Goal: Transaction & Acquisition: Purchase product/service

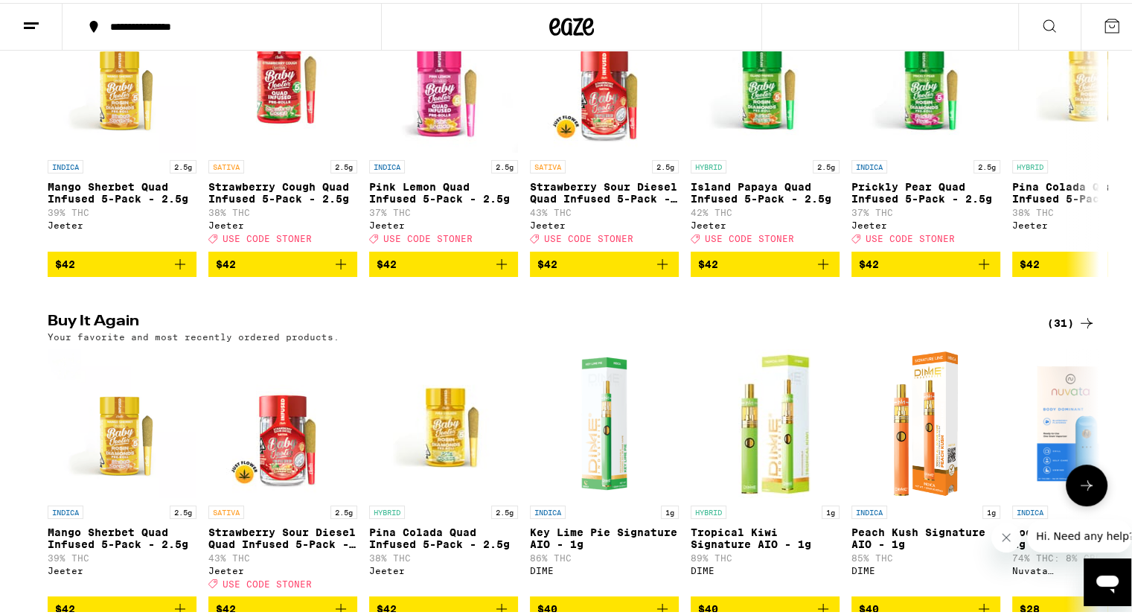
scroll to position [670, 0]
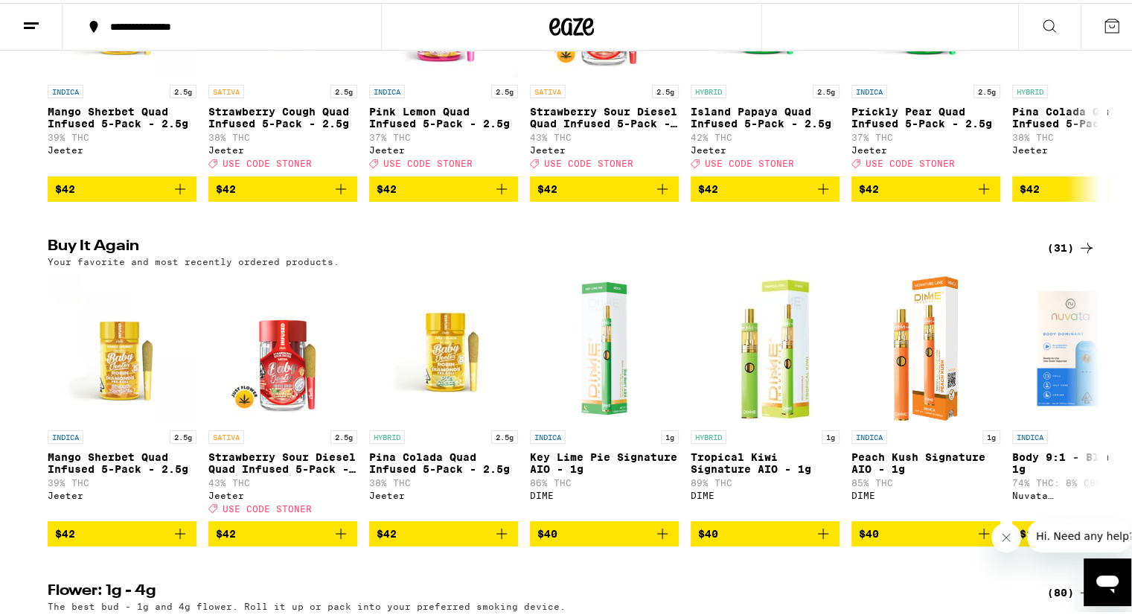
click at [1058, 254] on div "(31)" at bounding box center [1071, 245] width 48 height 18
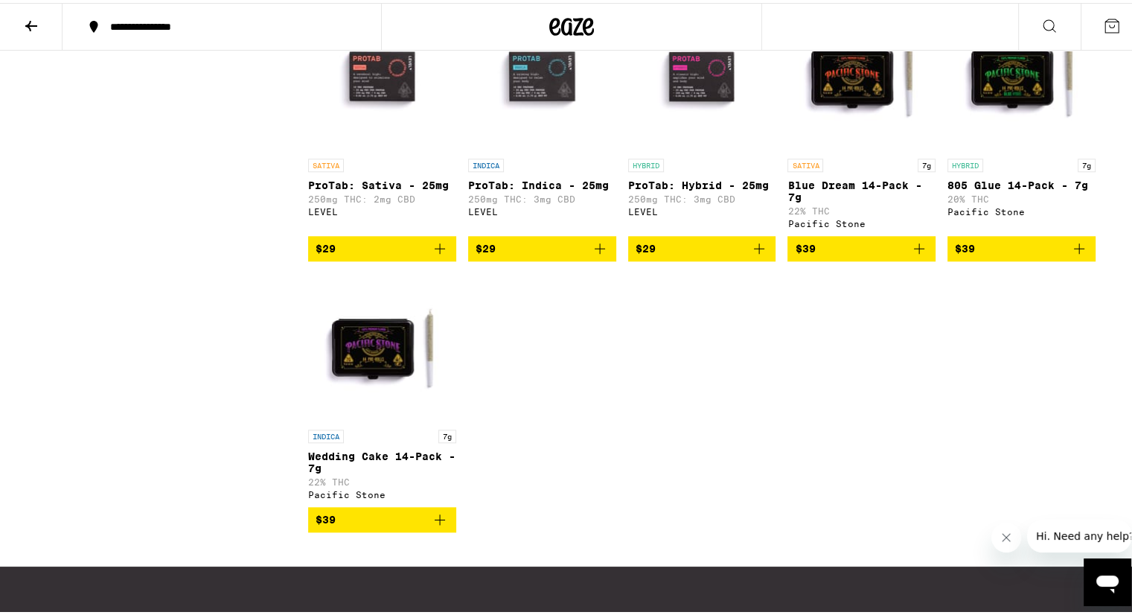
scroll to position [1638, 0]
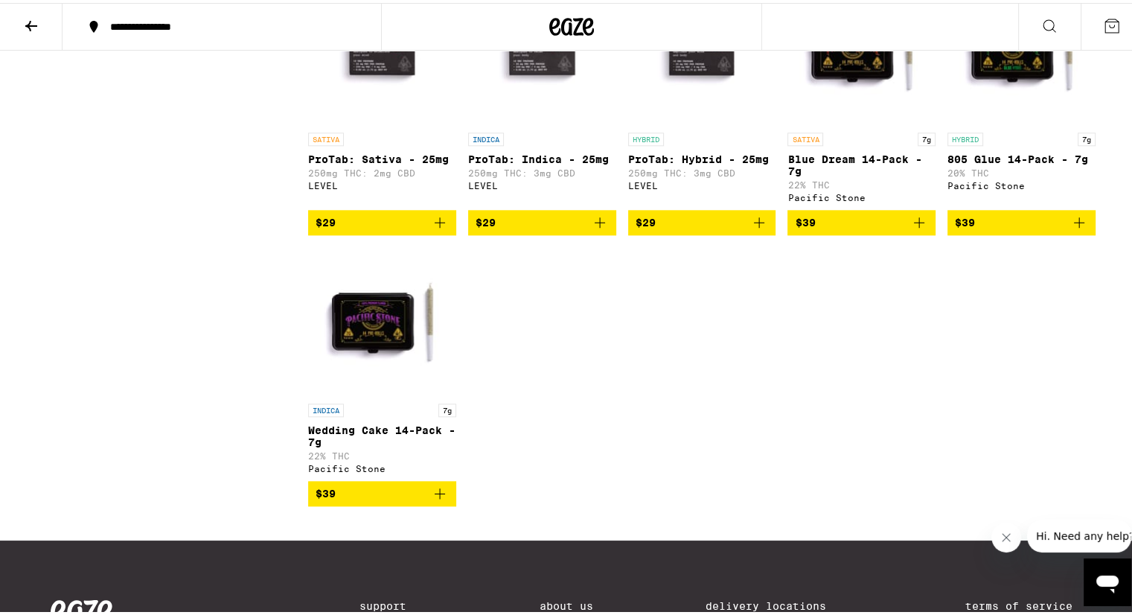
click at [30, 20] on icon at bounding box center [31, 23] width 18 height 18
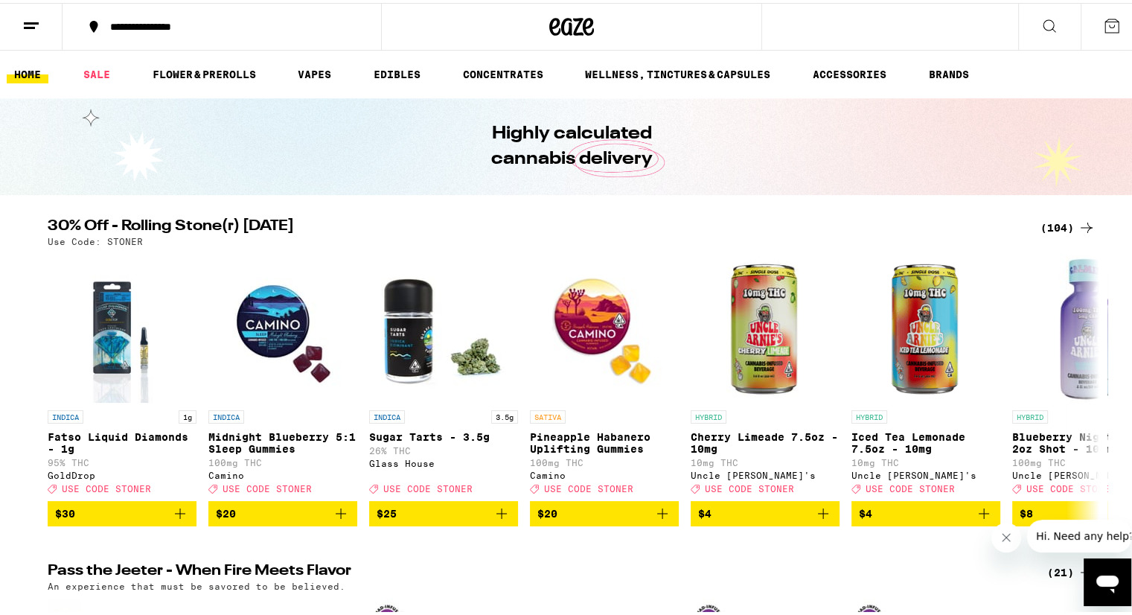
click at [1052, 223] on div "(104)" at bounding box center [1068, 225] width 55 height 18
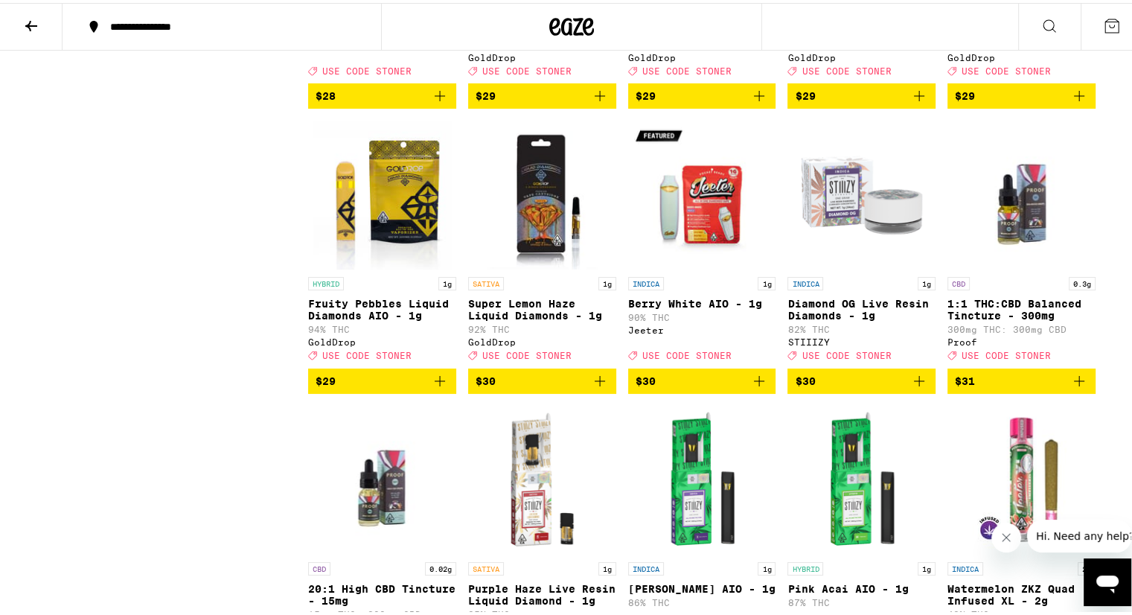
scroll to position [4095, 0]
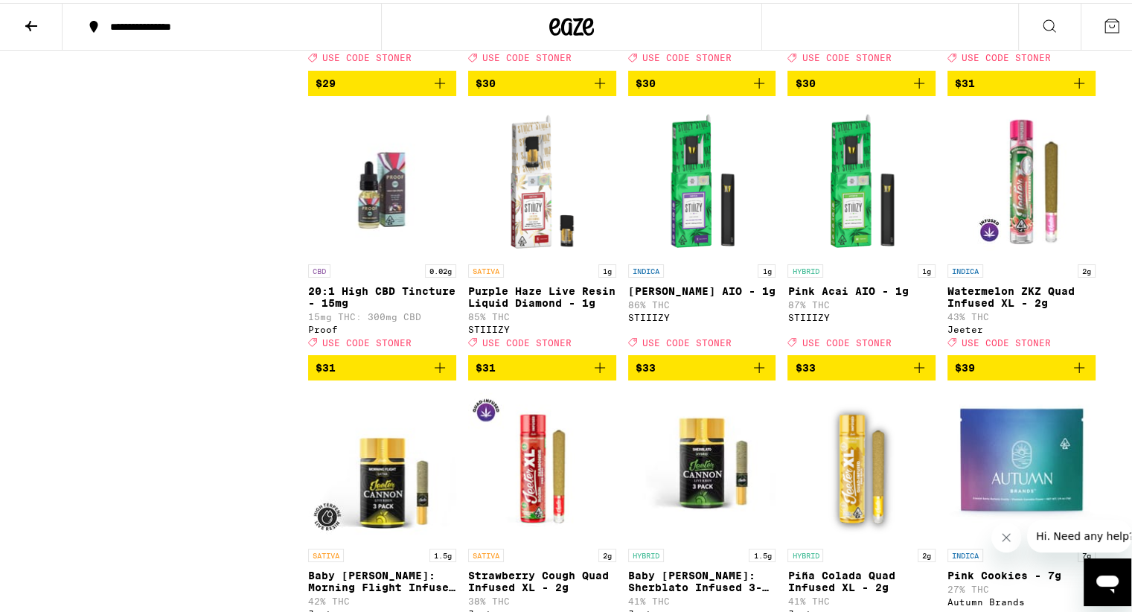
click at [690, 374] on span "$33" at bounding box center [702, 365] width 133 height 18
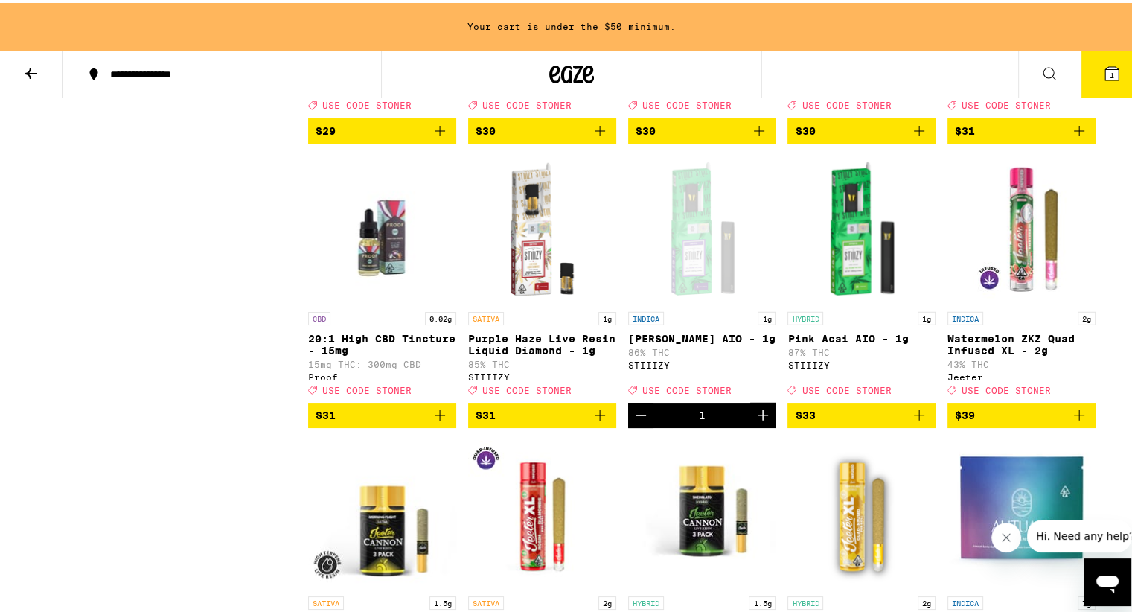
scroll to position [4142, 0]
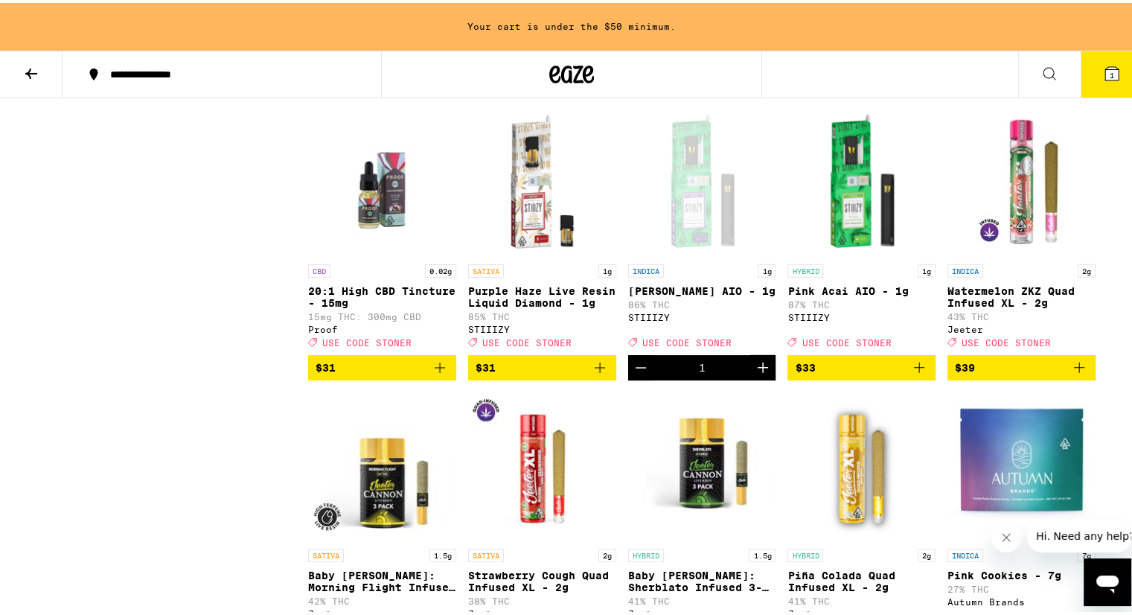
click at [758, 370] on icon "Increment" at bounding box center [763, 365] width 10 height 10
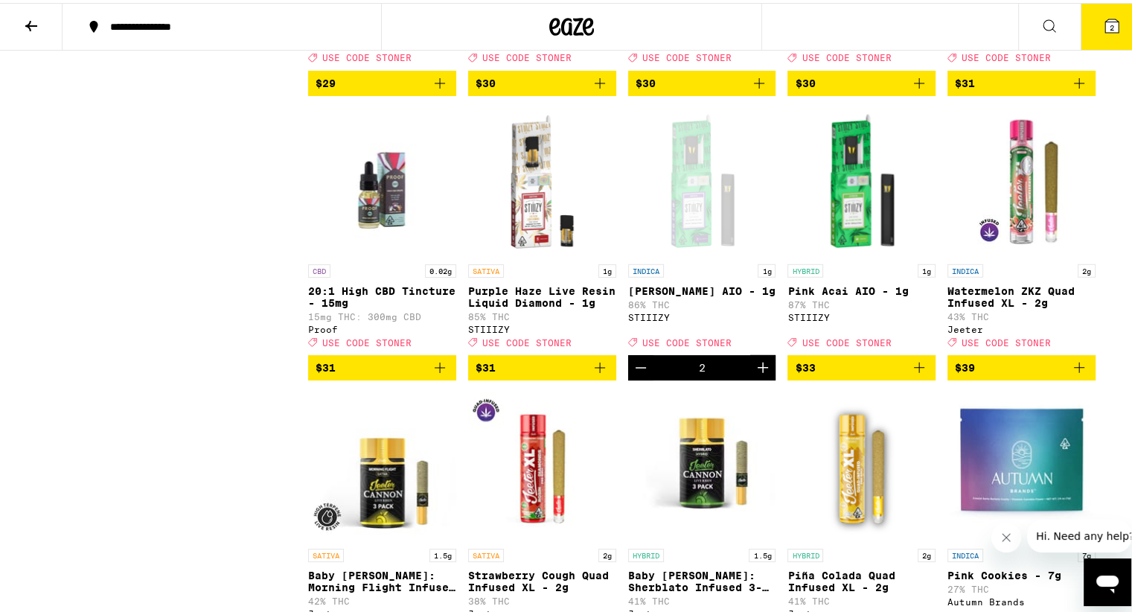
click at [844, 377] on button "$33" at bounding box center [862, 364] width 148 height 25
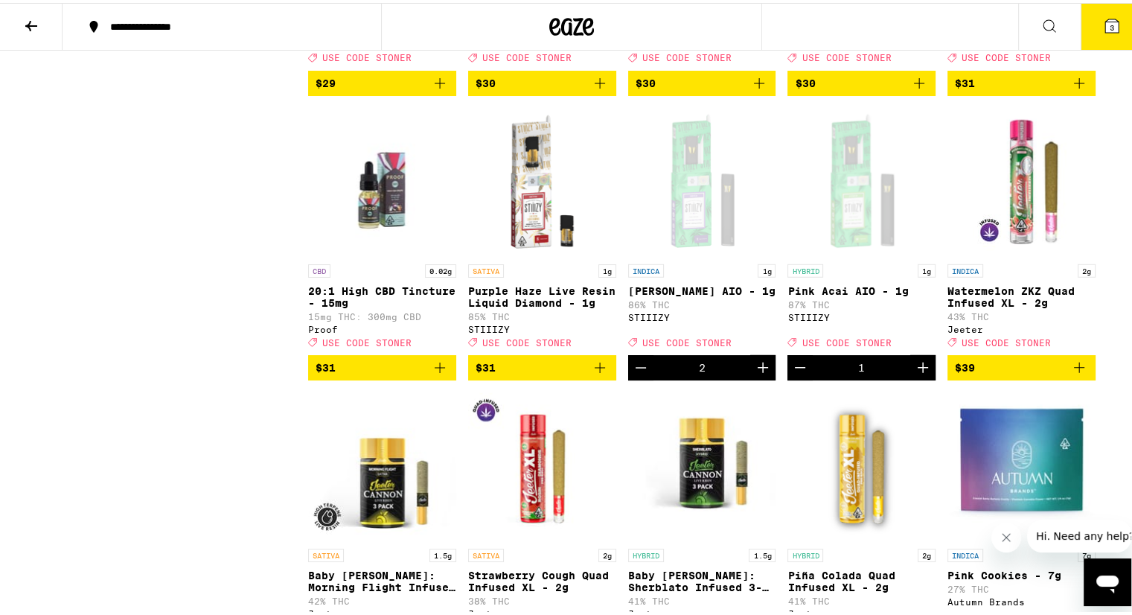
click at [918, 374] on icon "Increment" at bounding box center [923, 365] width 18 height 18
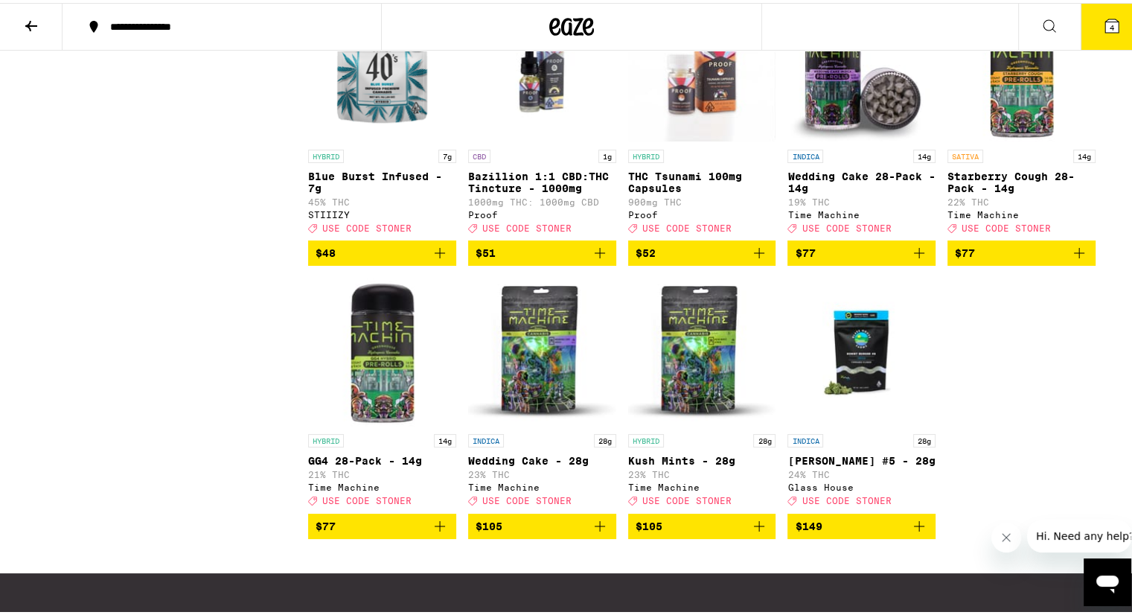
scroll to position [5658, 0]
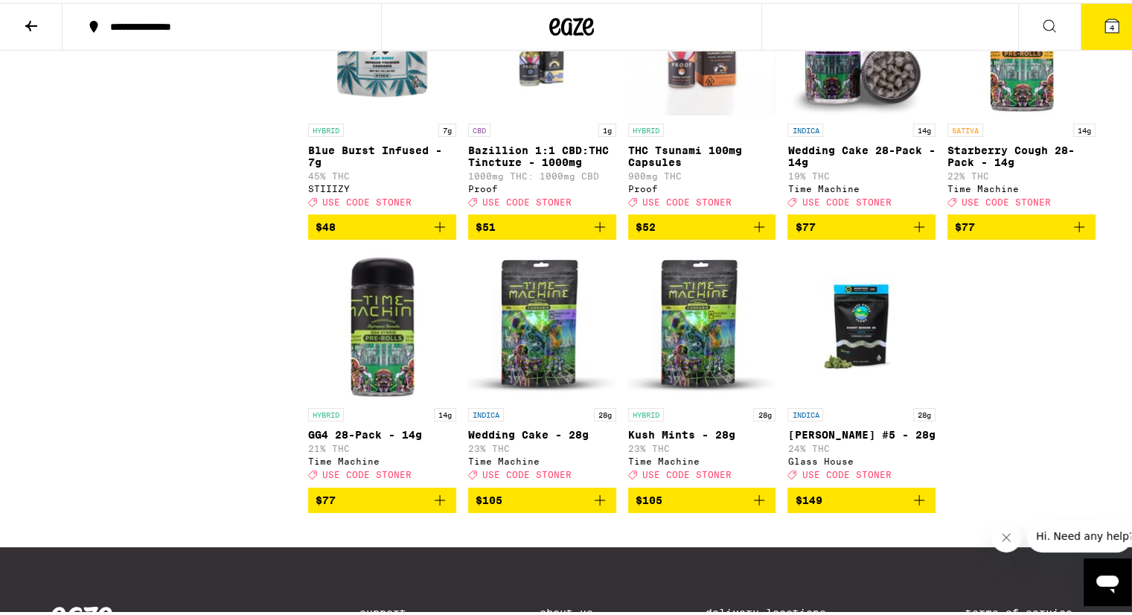
click at [755, 233] on icon "Add to bag" at bounding box center [759, 224] width 18 height 18
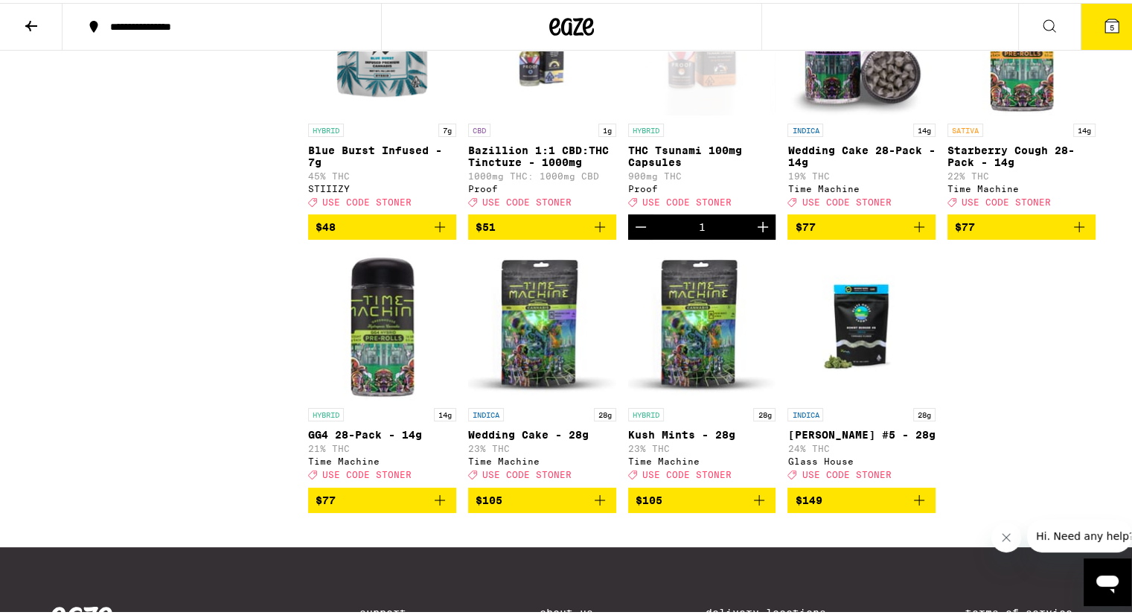
click at [755, 233] on icon "Increment" at bounding box center [763, 224] width 18 height 18
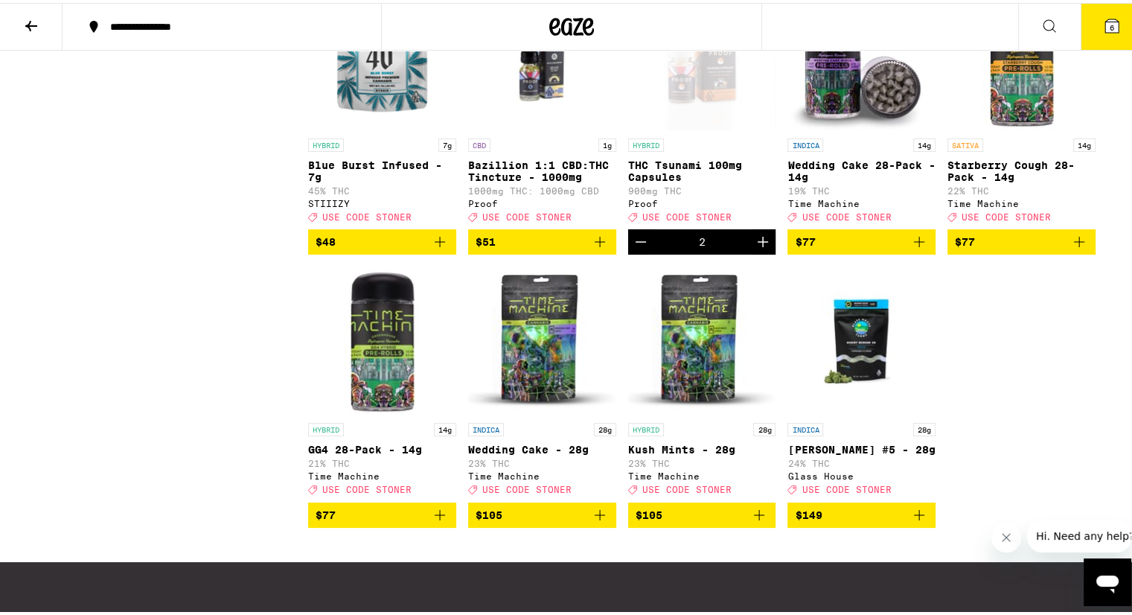
scroll to position [5197, 0]
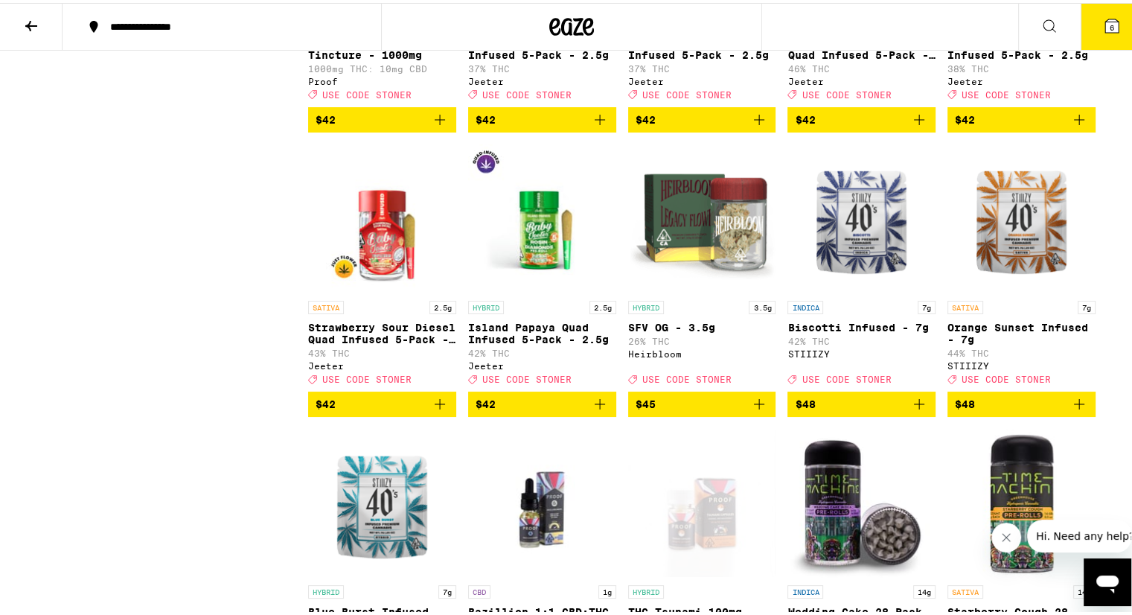
click at [1106, 19] on icon at bounding box center [1112, 22] width 13 height 13
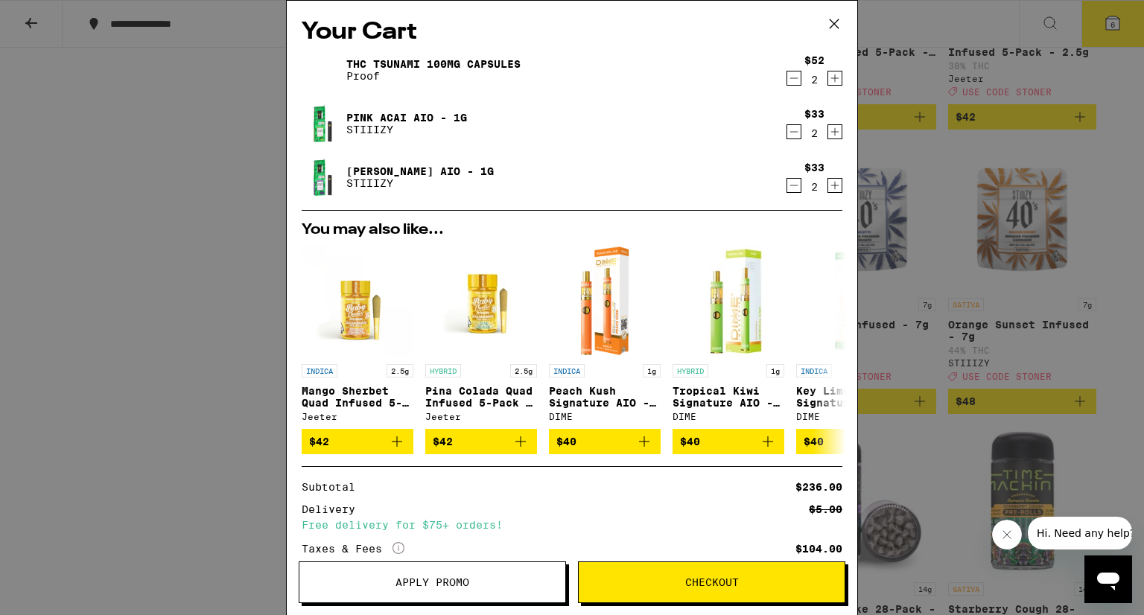
click at [473, 587] on span "Apply Promo" at bounding box center [432, 582] width 266 height 10
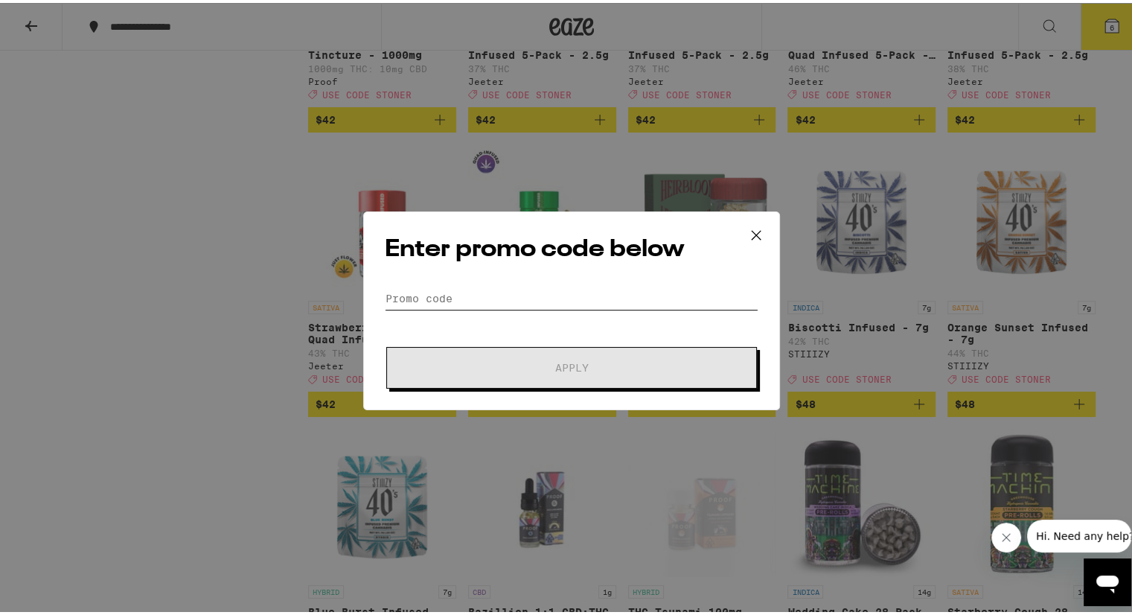
click at [509, 298] on input "Promo Code" at bounding box center [572, 295] width 374 height 22
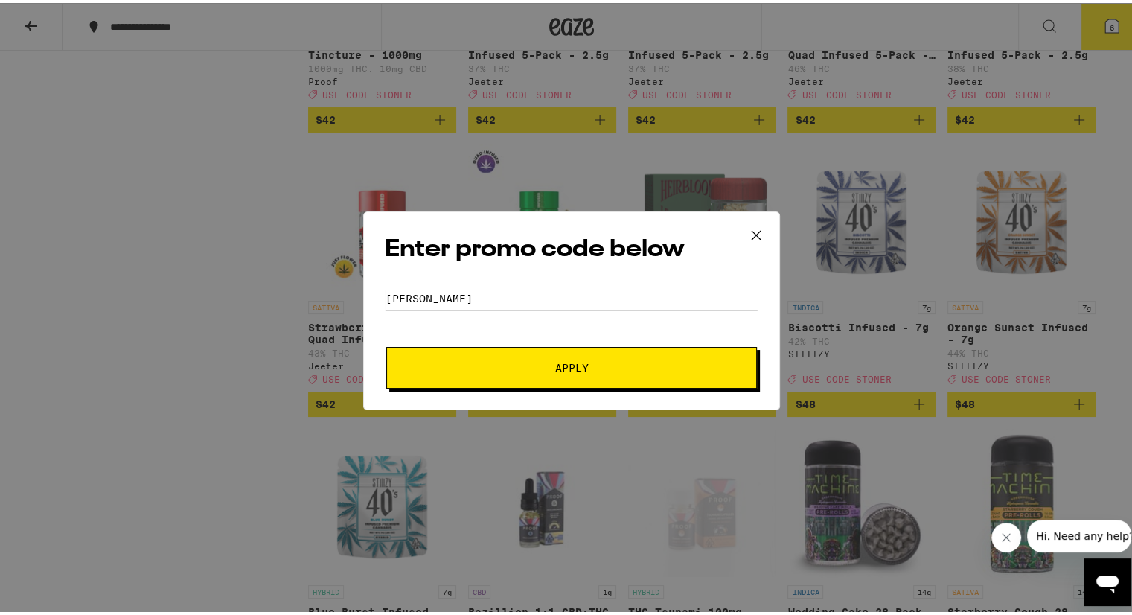
type input "[PERSON_NAME]"
click at [571, 360] on span "Apply" at bounding box center [572, 365] width 34 height 10
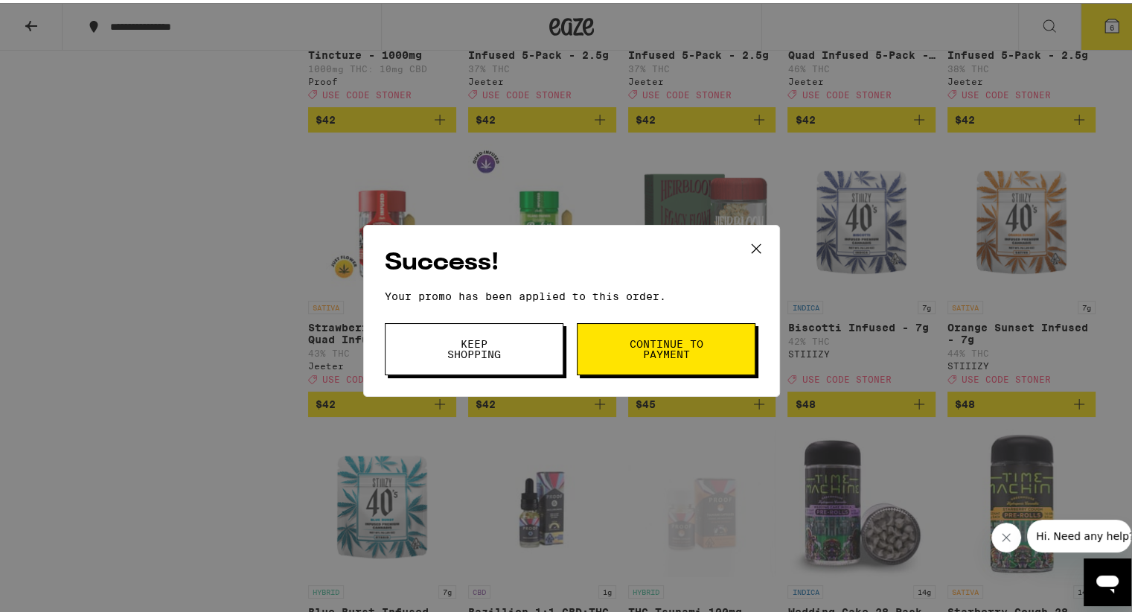
click at [673, 351] on span "Continue to payment" at bounding box center [666, 346] width 76 height 21
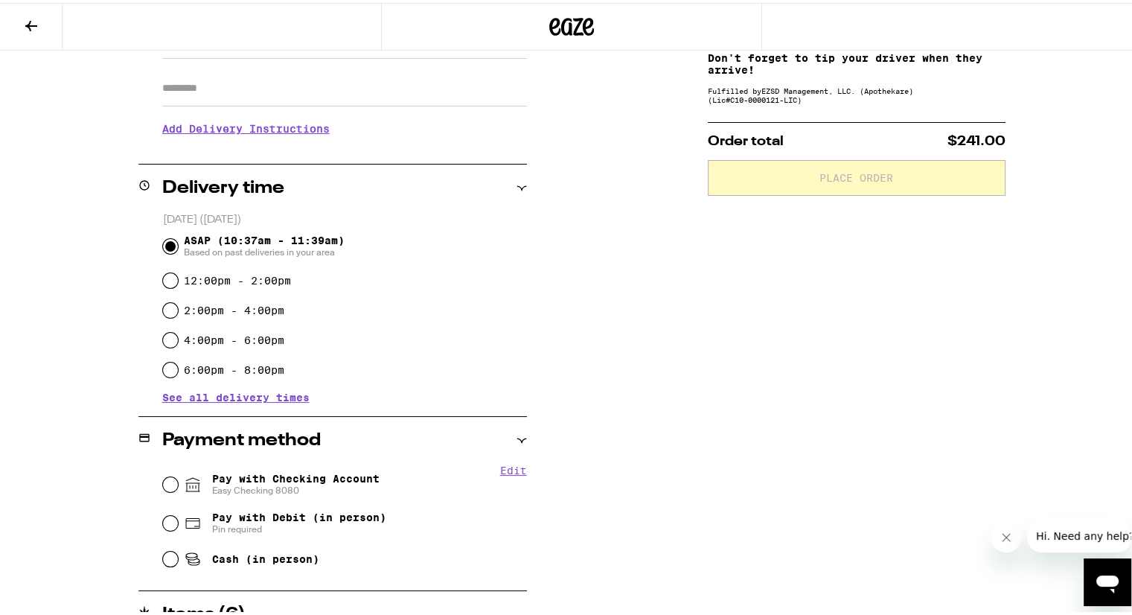
scroll to position [435, 0]
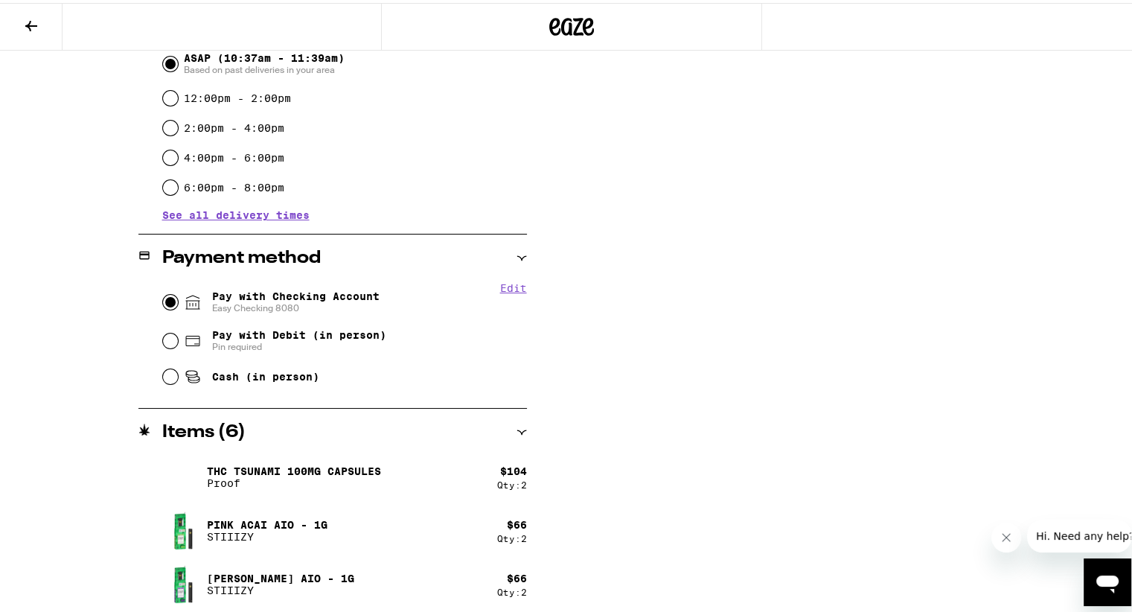
click at [167, 300] on input "Pay with Checking Account Easy Checking 8080" at bounding box center [170, 299] width 15 height 15
radio input "true"
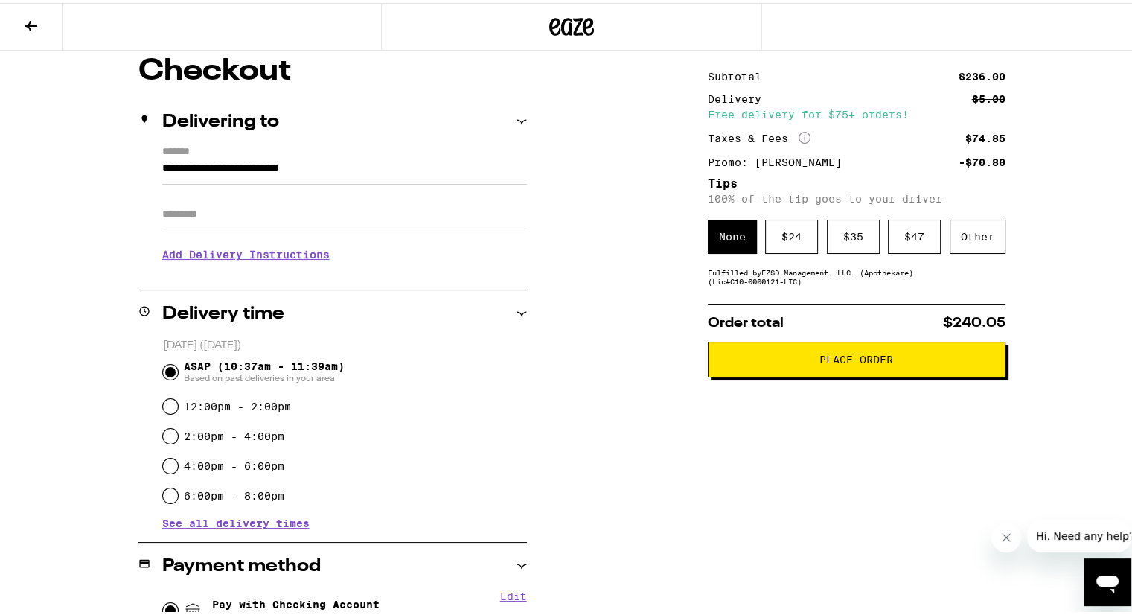
scroll to position [149, 0]
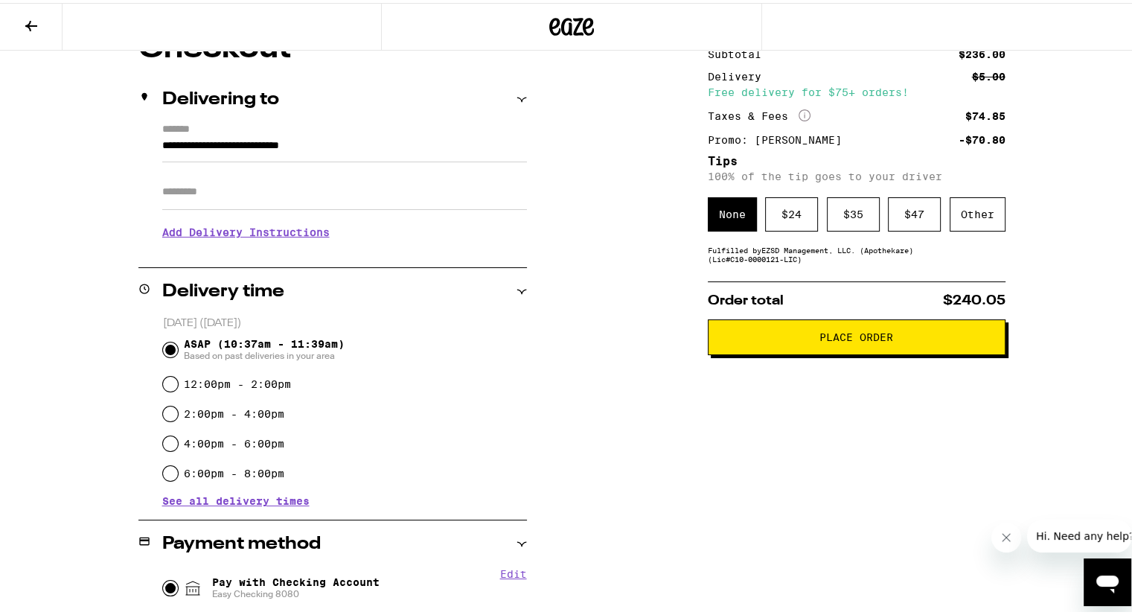
click at [858, 332] on span "Place Order" at bounding box center [857, 334] width 74 height 10
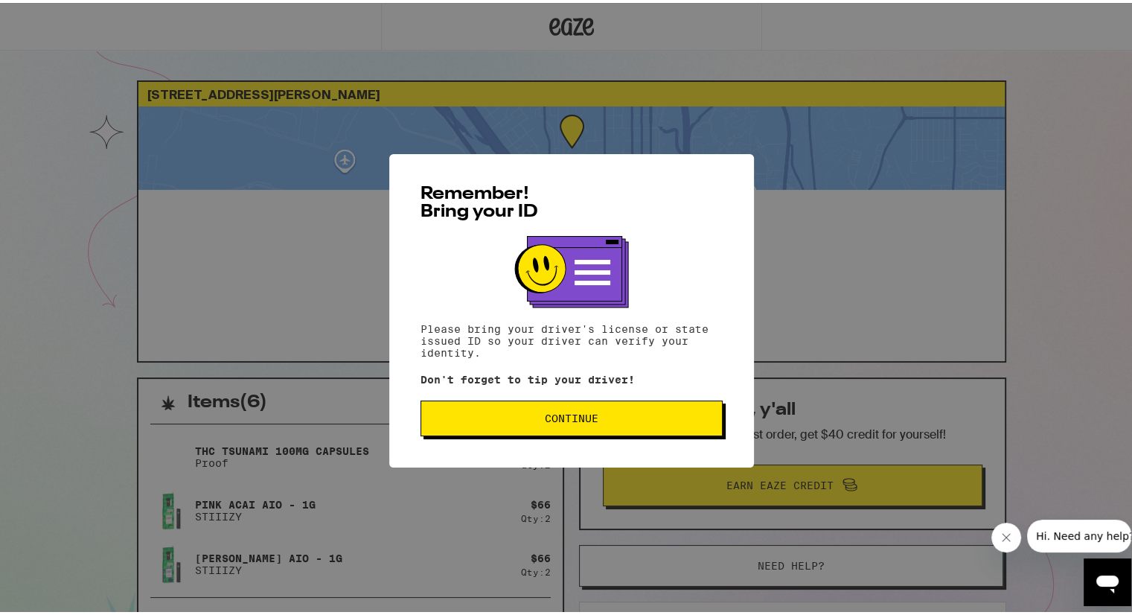
click at [587, 418] on span "Continue" at bounding box center [572, 415] width 54 height 10
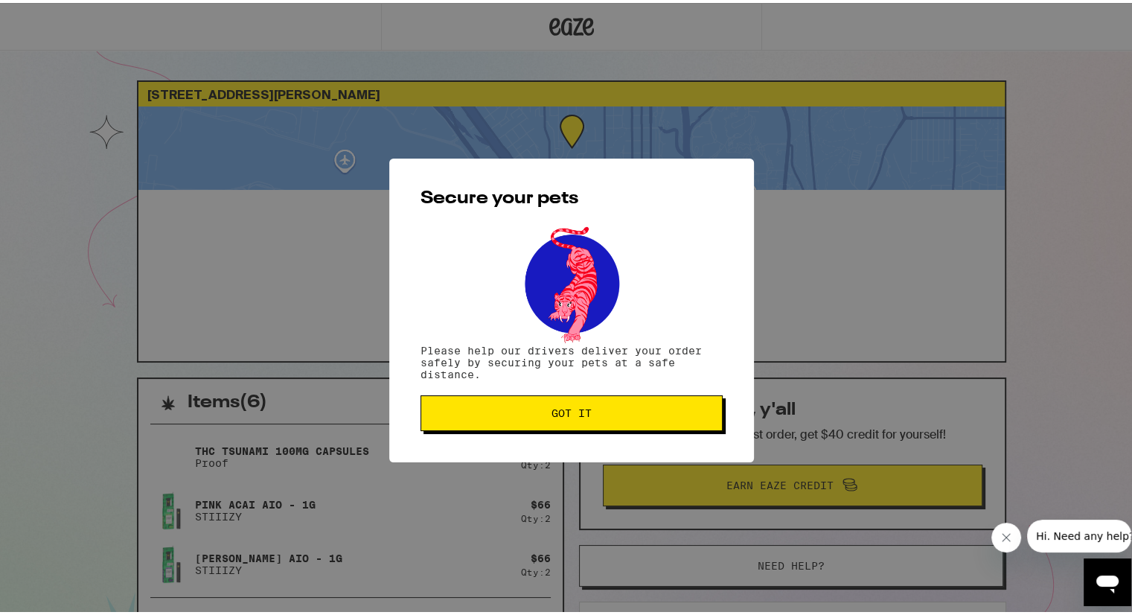
click at [586, 411] on span "Got it" at bounding box center [572, 410] width 40 height 10
